Goal: Check status: Check status

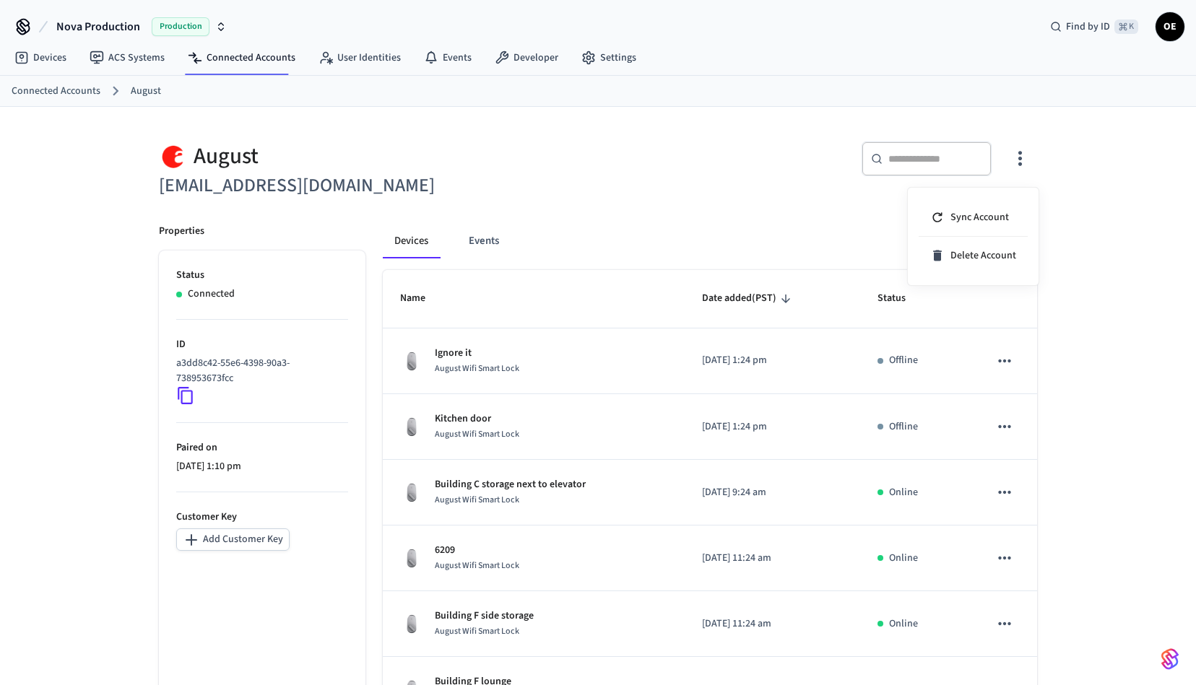
click at [924, 160] on div at bounding box center [598, 342] width 1196 height 685
click at [911, 156] on input "text" at bounding box center [935, 159] width 94 height 14
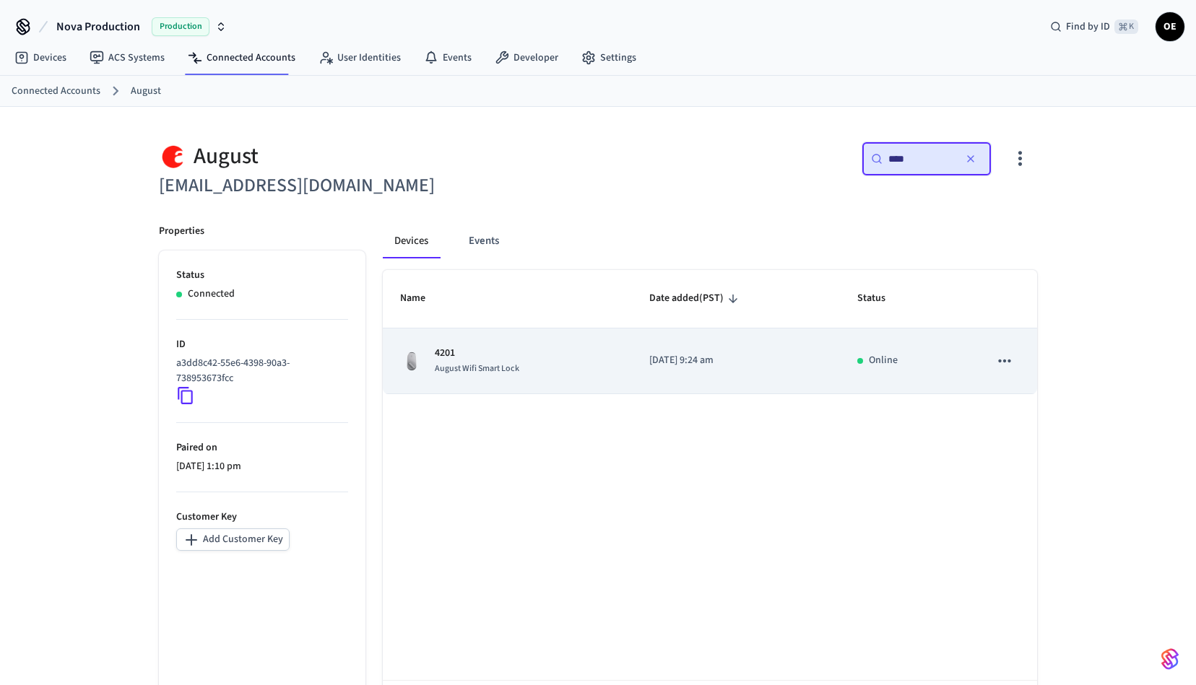
type input "****"
click at [504, 361] on div "August Wifi Smart Lock" at bounding box center [477, 368] width 84 height 15
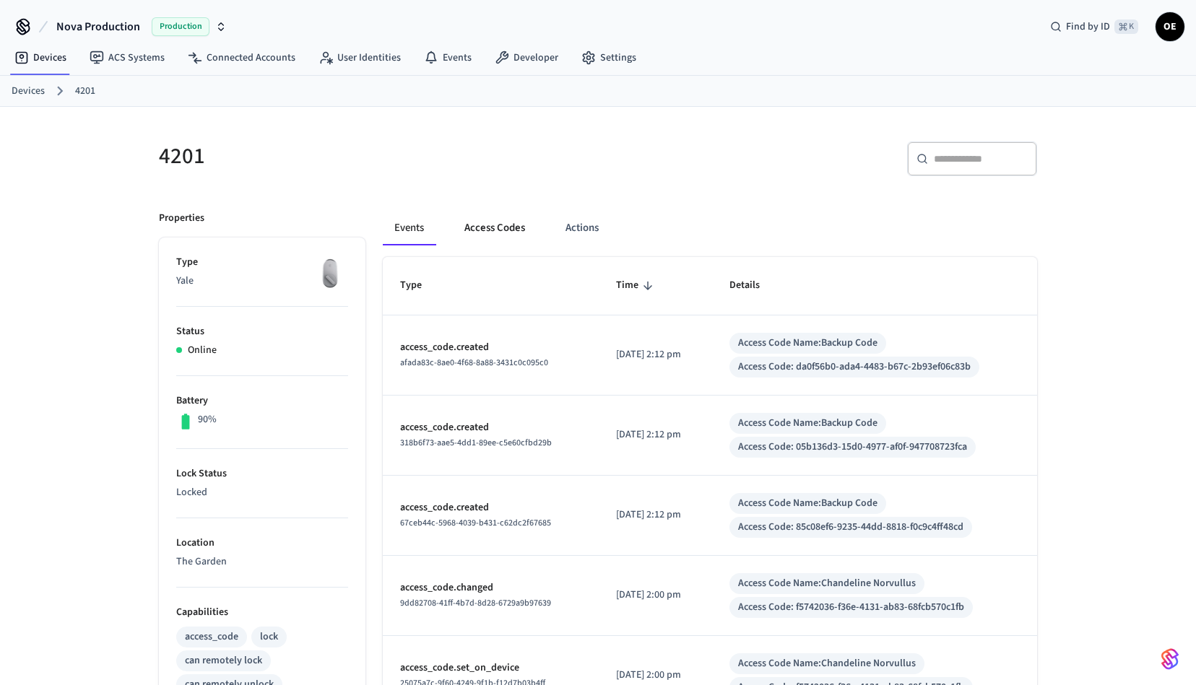
click at [503, 227] on button "Access Codes" at bounding box center [495, 228] width 84 height 35
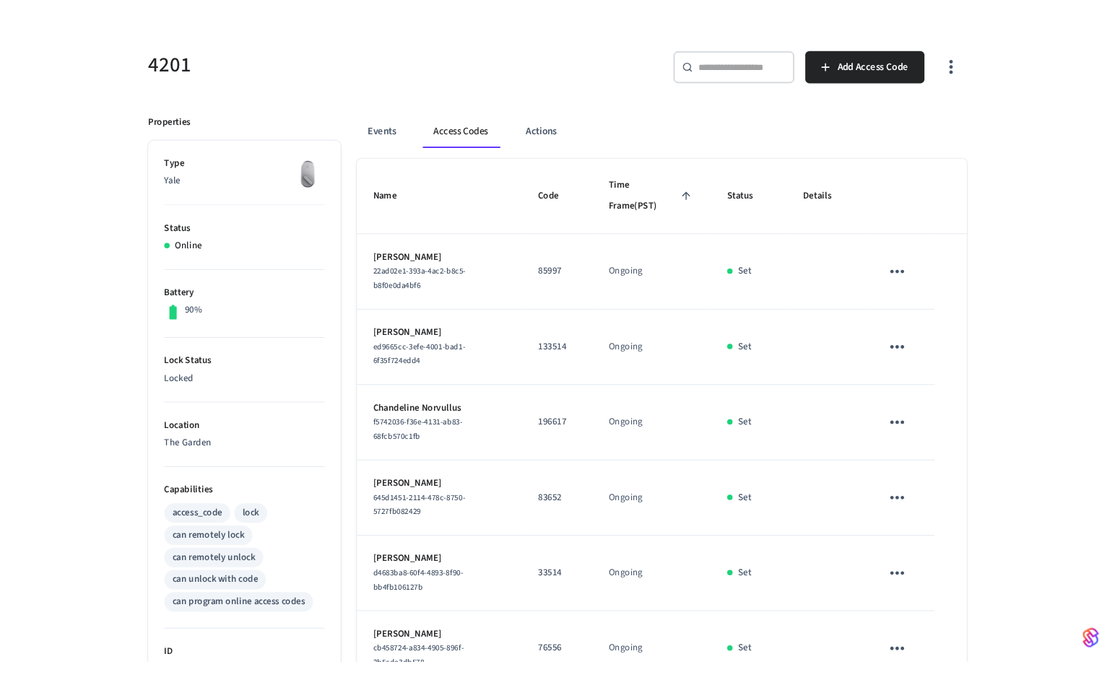
scroll to position [53, 0]
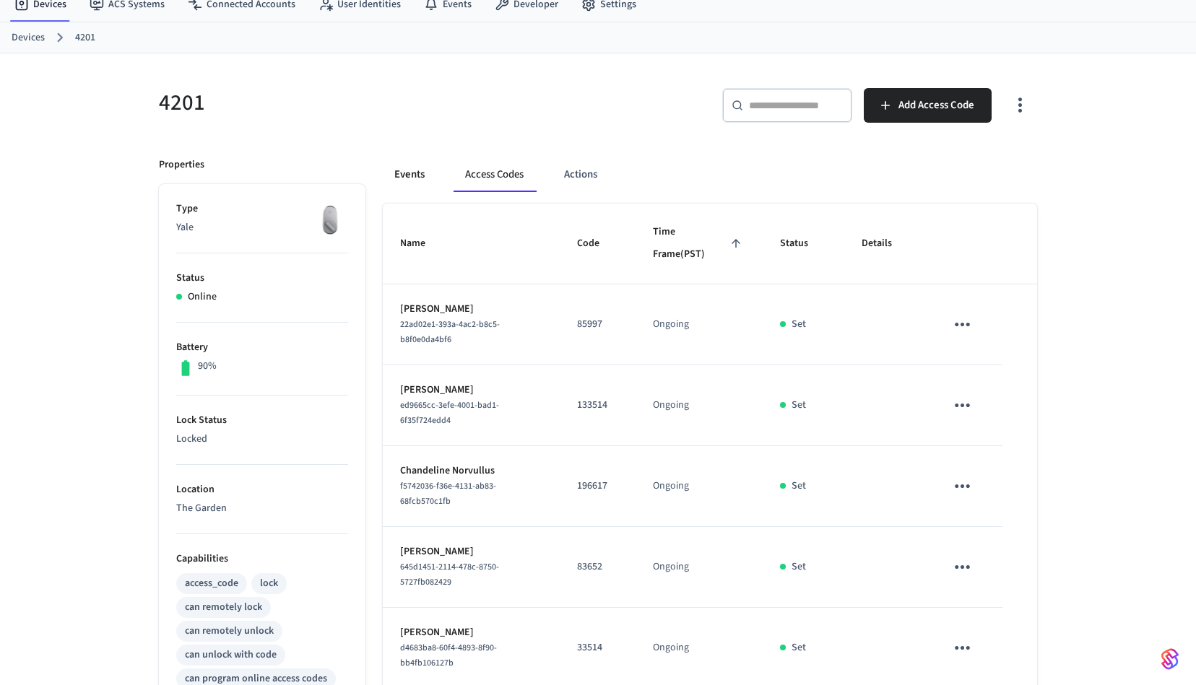
click at [425, 165] on button "Events" at bounding box center [409, 174] width 53 height 35
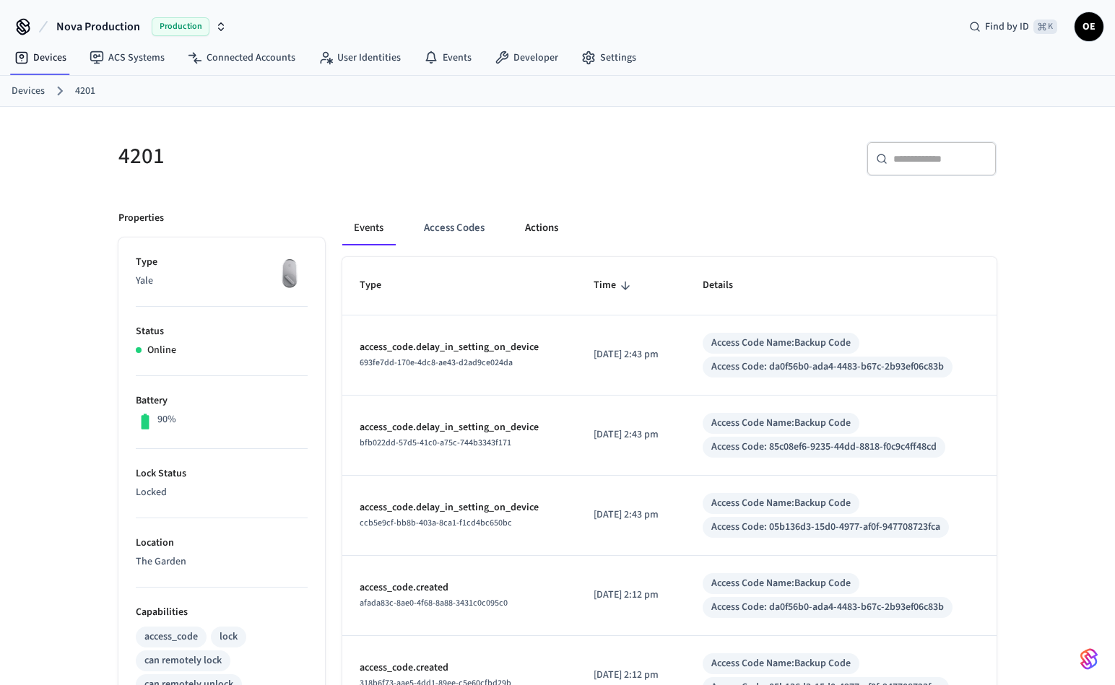
click at [561, 235] on button "Actions" at bounding box center [541, 228] width 56 height 35
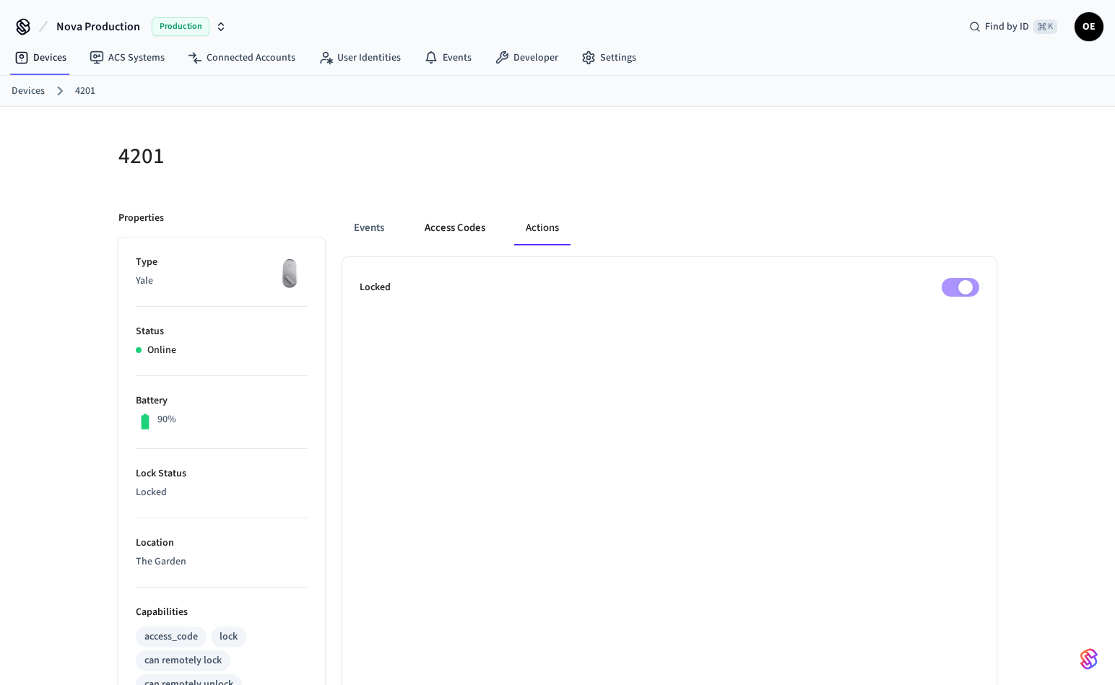
click at [443, 220] on button "Access Codes" at bounding box center [455, 228] width 84 height 35
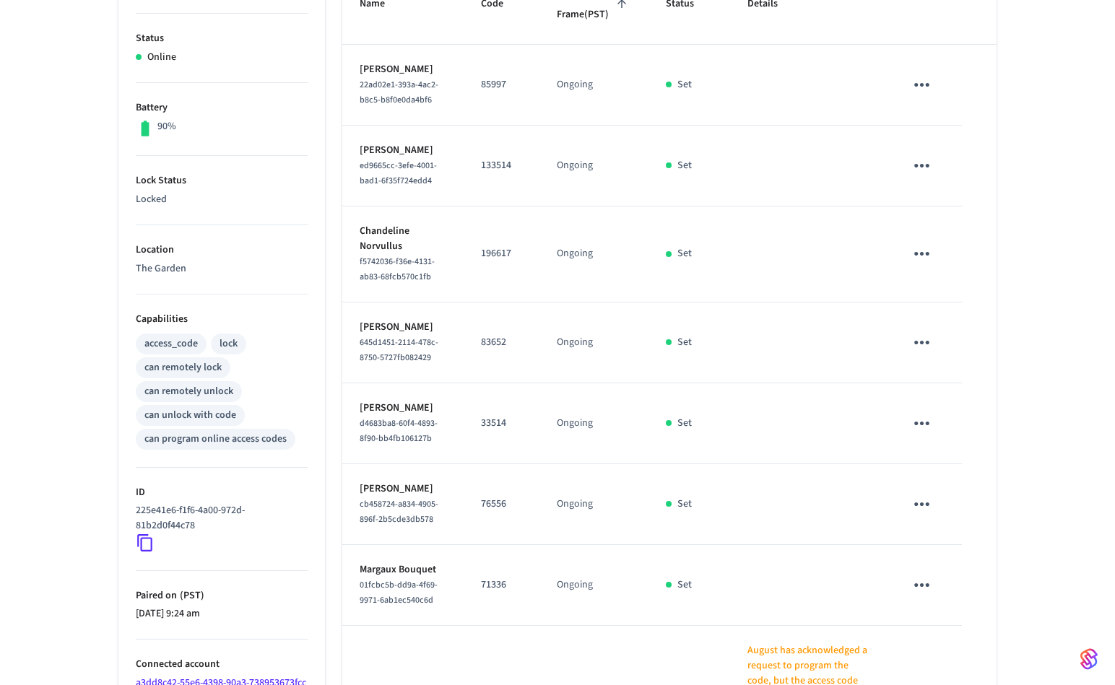
scroll to position [716, 0]
